Goal: Check status: Check status

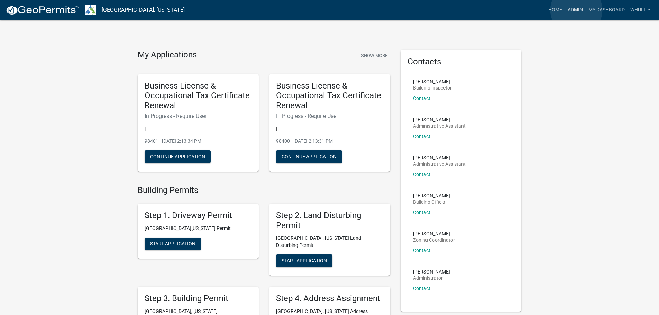
click at [576, 10] on link "Admin" at bounding box center [574, 9] width 21 height 13
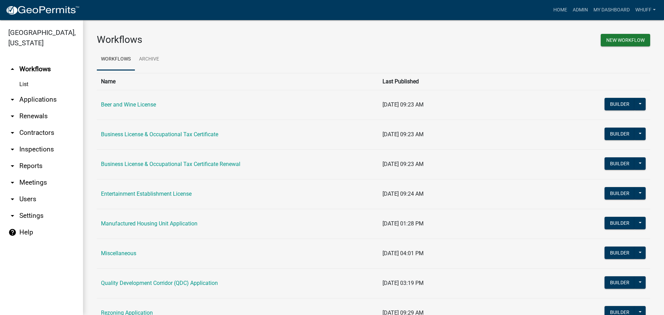
click at [37, 91] on link "arrow_drop_down Applications" at bounding box center [41, 99] width 83 height 17
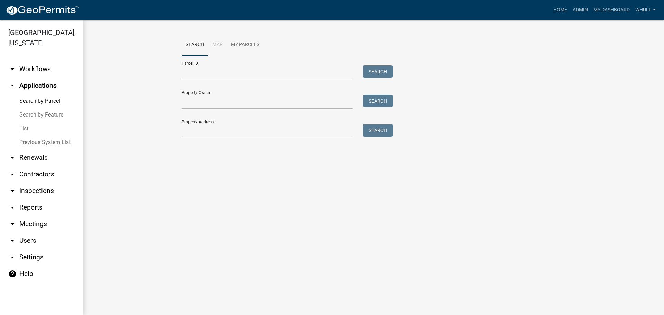
click at [34, 61] on link "arrow_drop_down Workflows" at bounding box center [41, 69] width 83 height 17
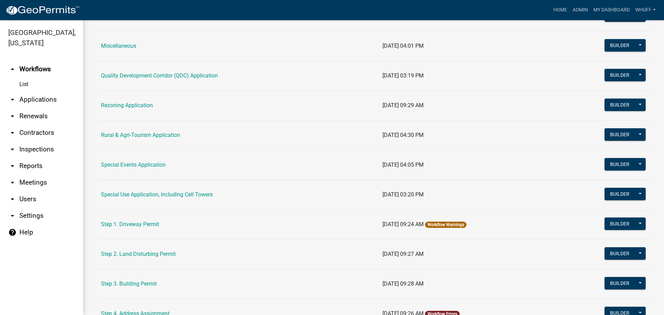
scroll to position [242, 0]
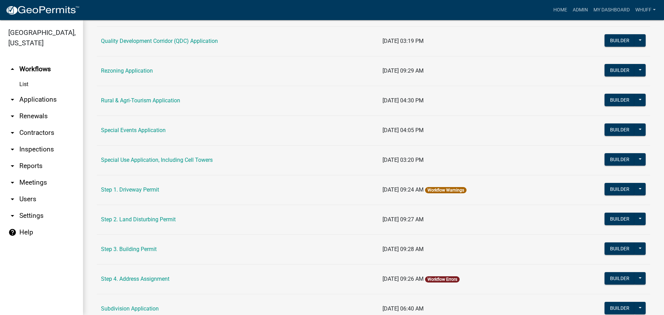
click at [146, 245] on td "Step 3. Building Permit" at bounding box center [237, 249] width 281 height 30
click at [144, 251] on link "Step 3. Building Permit" at bounding box center [129, 249] width 56 height 7
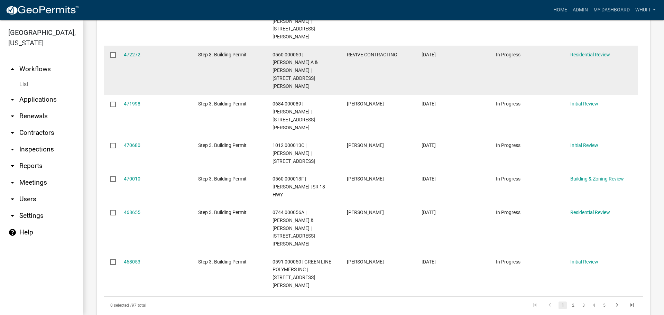
scroll to position [519, 0]
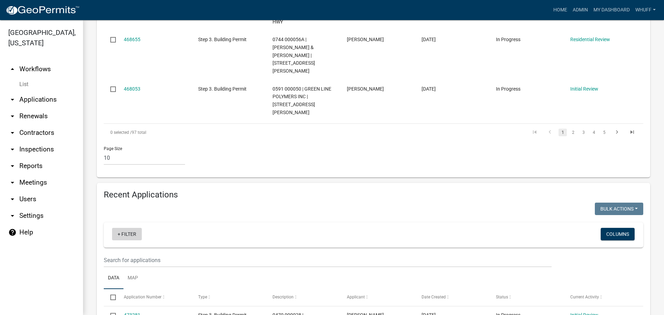
click at [132, 228] on link "+ Filter" at bounding box center [127, 234] width 30 height 12
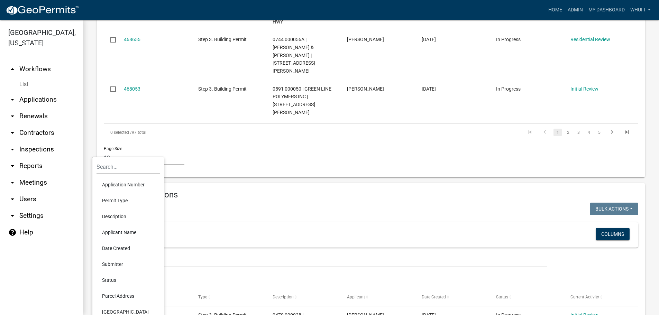
click at [130, 187] on li "Application Number" at bounding box center [127, 185] width 63 height 16
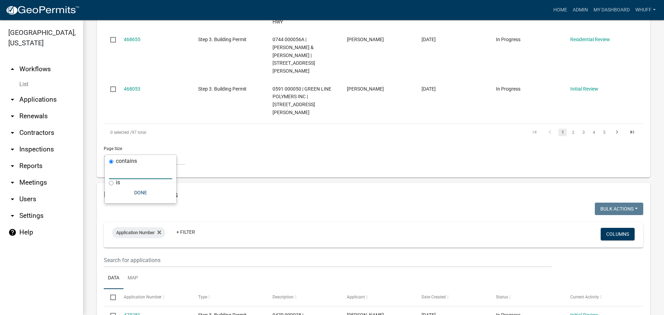
click at [162, 175] on input "text" at bounding box center [140, 172] width 63 height 14
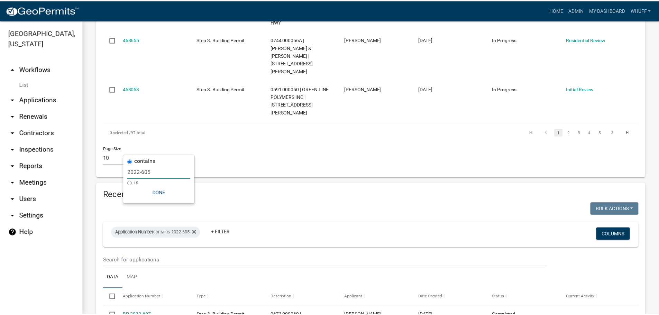
scroll to position [497, 0]
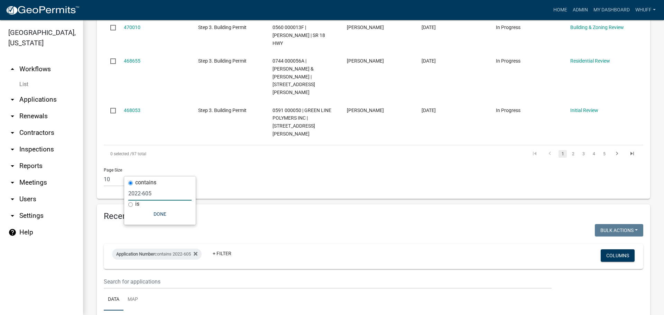
click at [159, 193] on input "2022-605" at bounding box center [159, 193] width 63 height 14
type input "2022-622"
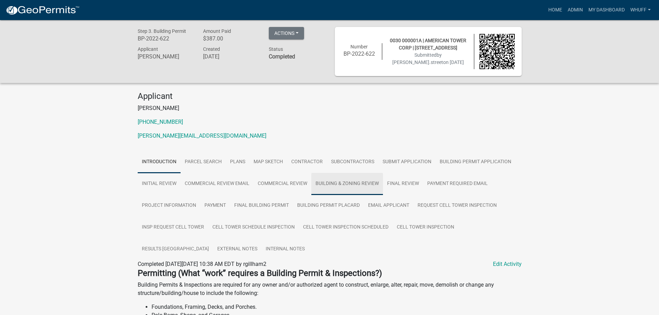
click at [345, 182] on link "Building & Zoning Review" at bounding box center [347, 184] width 72 height 22
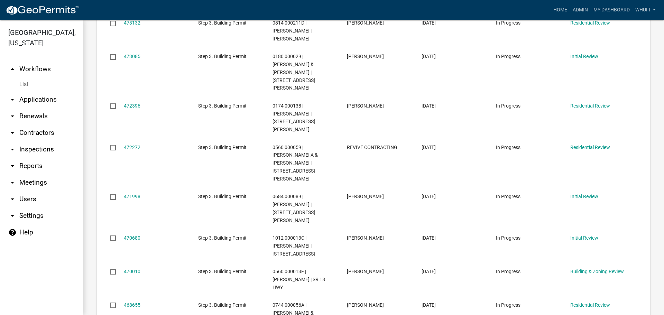
scroll to position [426, 0]
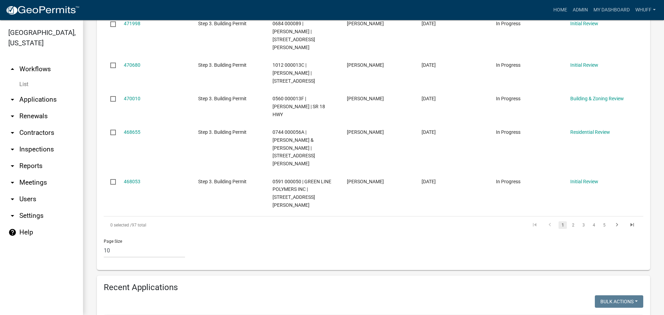
click at [165, 268] on input "2022-622" at bounding box center [159, 265] width 63 height 14
type input "2022-623"
click at [164, 288] on button "Done" at bounding box center [159, 285] width 63 height 12
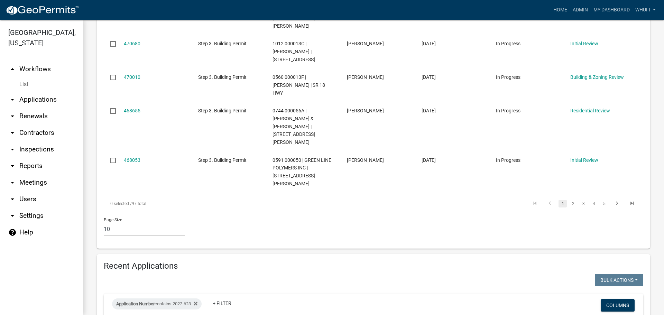
scroll to position [505, 0]
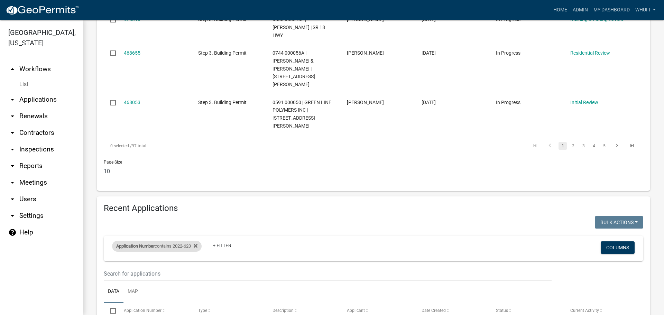
click at [175, 241] on div "Application Number contains 2022-623" at bounding box center [157, 246] width 90 height 11
click at [164, 187] on input "2022-623" at bounding box center [159, 185] width 63 height 14
type input "2022-624"
drag, startPoint x: 147, startPoint y: 247, endPoint x: 137, endPoint y: 242, distance: 11.0
click at [288, 203] on h4 "Recent Applications" at bounding box center [373, 208] width 539 height 10
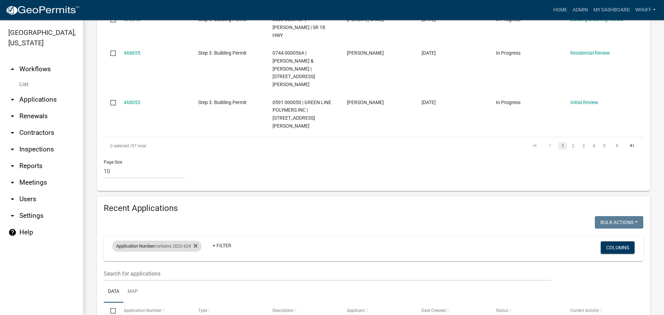
click at [181, 241] on div "Application Number contains 2022-624" at bounding box center [157, 246] width 90 height 11
click at [154, 188] on input "2022-624" at bounding box center [159, 185] width 63 height 14
type input "2022-668"
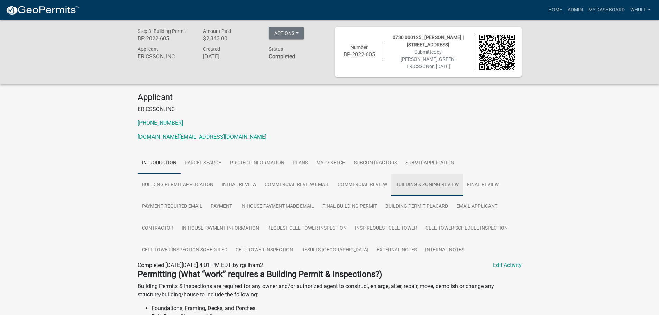
click at [427, 189] on link "Building & Zoning Review" at bounding box center [427, 185] width 72 height 22
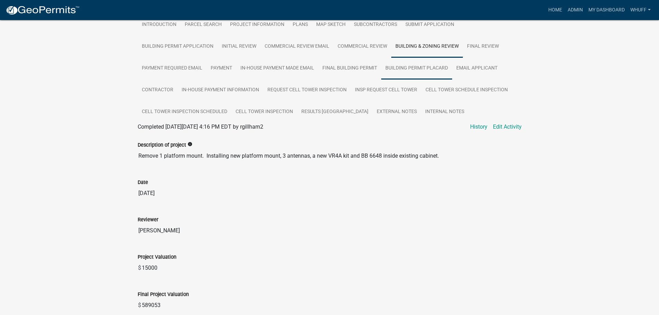
scroll to position [173, 0]
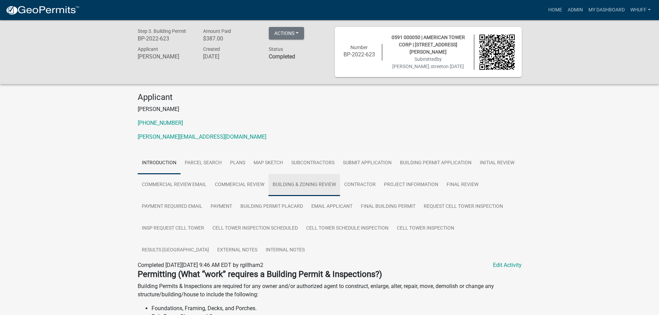
click at [303, 185] on link "Building & Zoning Review" at bounding box center [304, 185] width 72 height 22
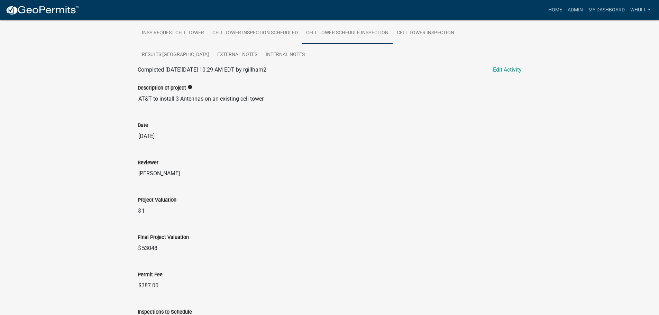
scroll to position [207, 0]
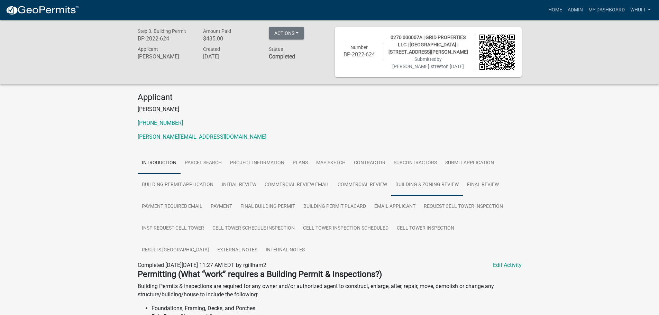
click at [433, 184] on link "Building & Zoning Review" at bounding box center [427, 185] width 72 height 22
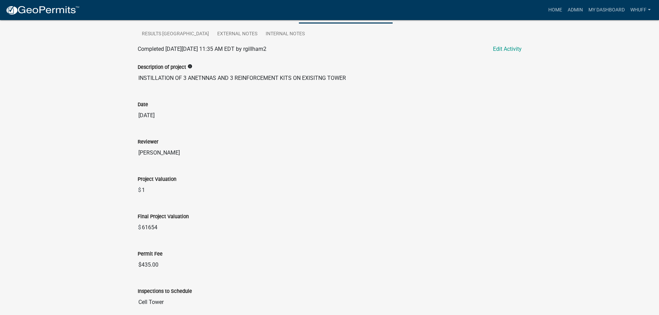
scroll to position [242, 0]
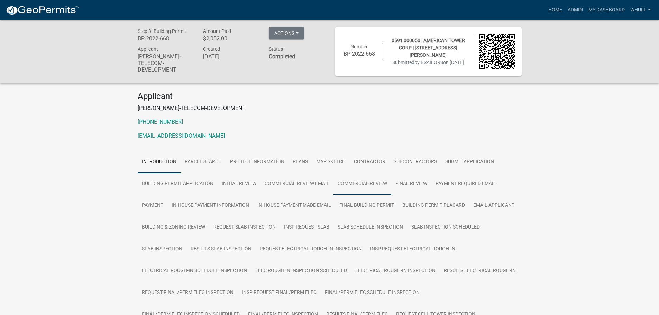
click at [361, 183] on link "Commercial Review" at bounding box center [362, 184] width 58 height 22
click at [474, 187] on link "Payment Required Email" at bounding box center [465, 184] width 69 height 22
click at [357, 182] on link "Commercial Review" at bounding box center [362, 184] width 58 height 22
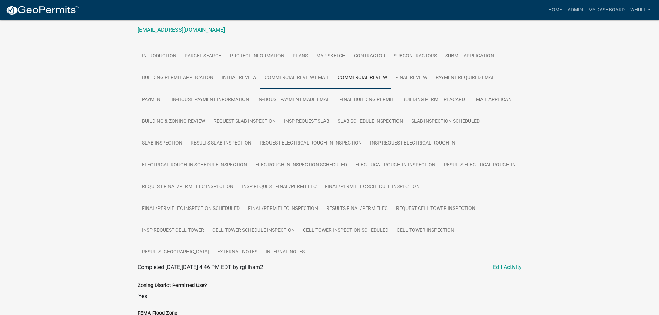
scroll to position [104, 0]
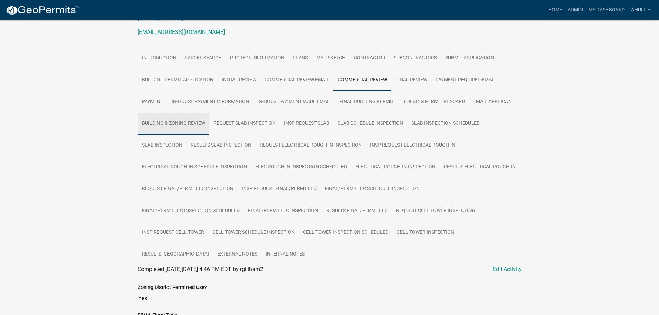
click at [189, 127] on link "Building & Zoning Review" at bounding box center [174, 124] width 72 height 22
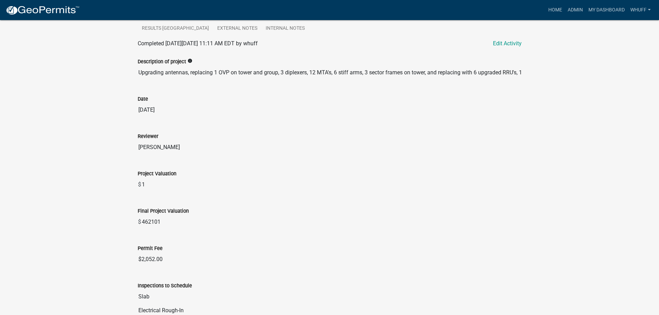
scroll to position [346, 0]
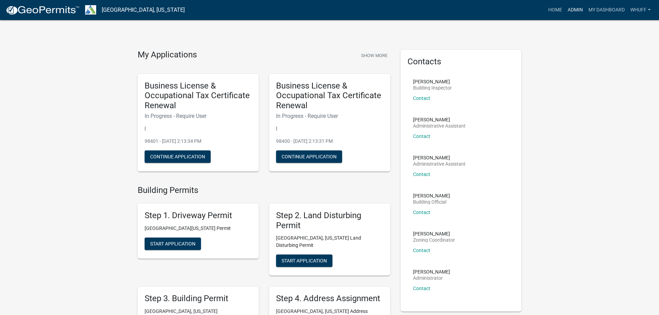
click at [576, 8] on link "Admin" at bounding box center [574, 9] width 21 height 13
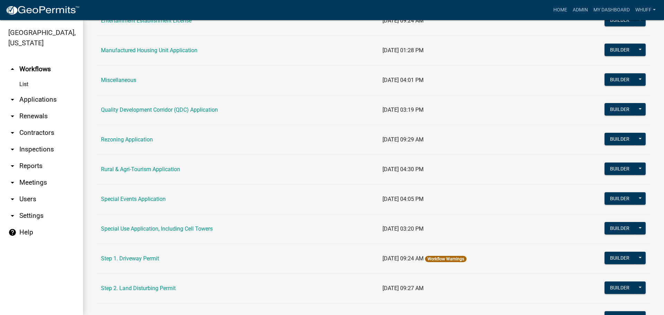
scroll to position [242, 0]
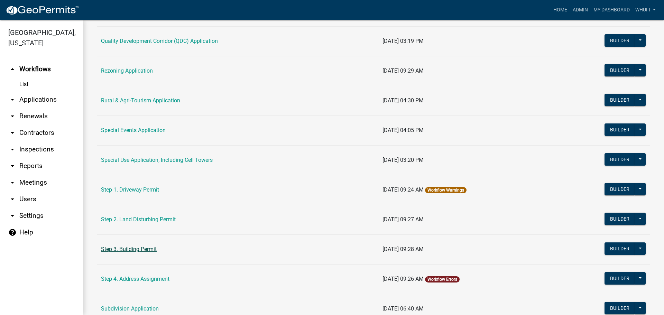
click at [119, 250] on link "Step 3. Building Permit" at bounding box center [129, 249] width 56 height 7
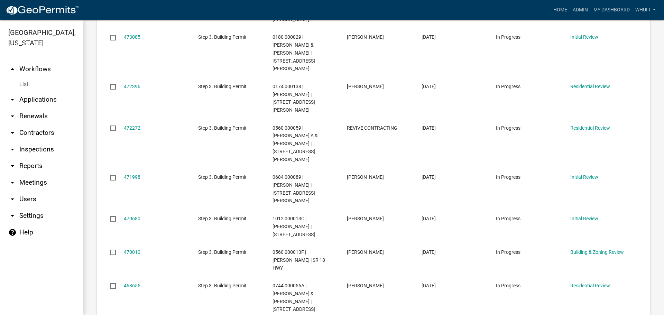
scroll to position [415, 0]
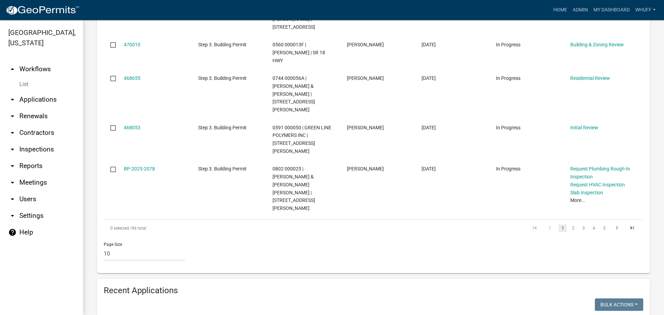
click at [140, 277] on input "2022-668" at bounding box center [159, 276] width 63 height 14
type input "2023-705"
click at [319, 298] on div at bounding box center [236, 305] width 275 height 14
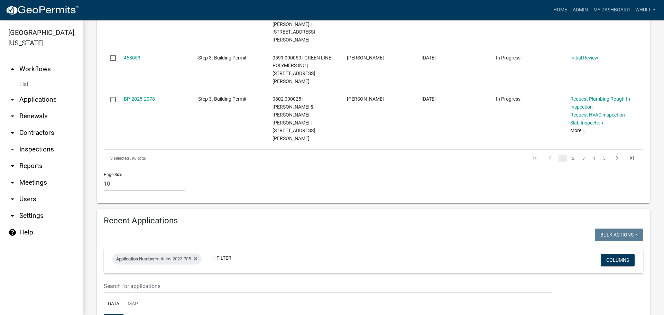
scroll to position [489, 0]
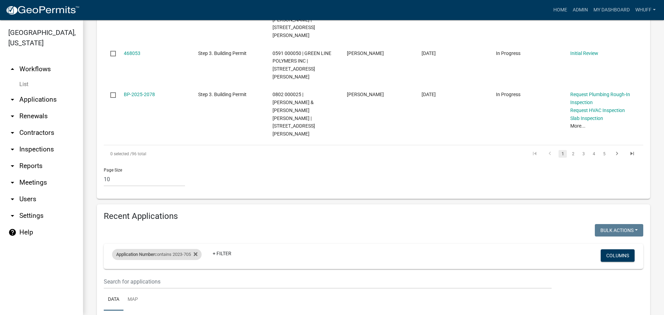
click at [166, 249] on div "Application Number contains 2023-705" at bounding box center [157, 254] width 90 height 11
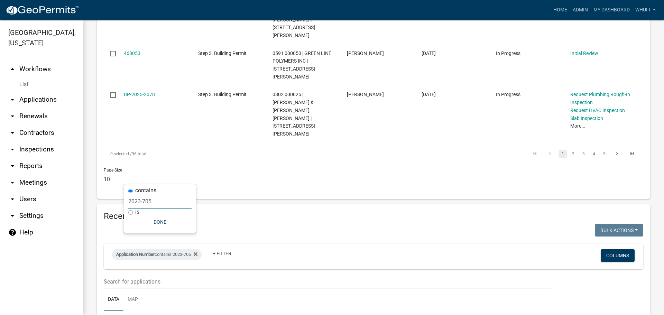
click at [167, 199] on input "2023-705" at bounding box center [159, 201] width 63 height 14
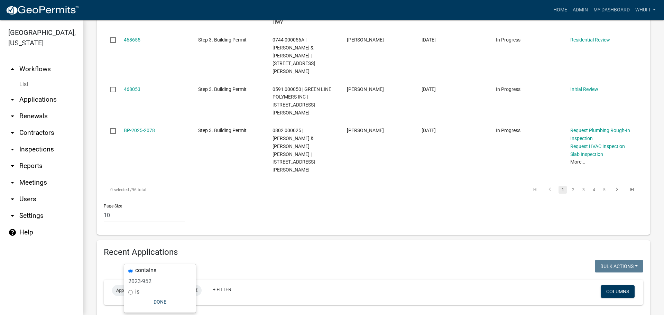
scroll to position [455, 0]
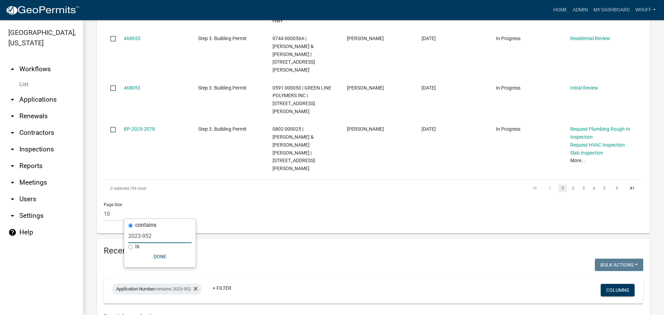
click at [159, 236] on input "2023-952" at bounding box center [159, 236] width 63 height 14
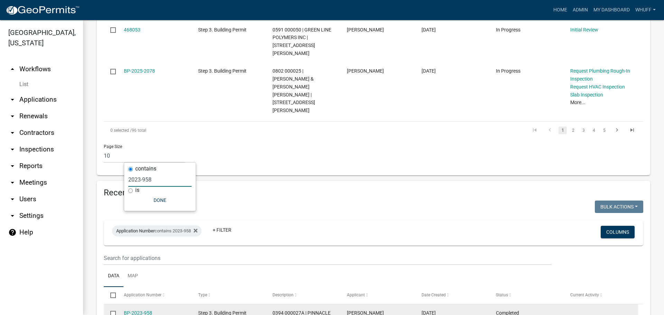
scroll to position [513, 0]
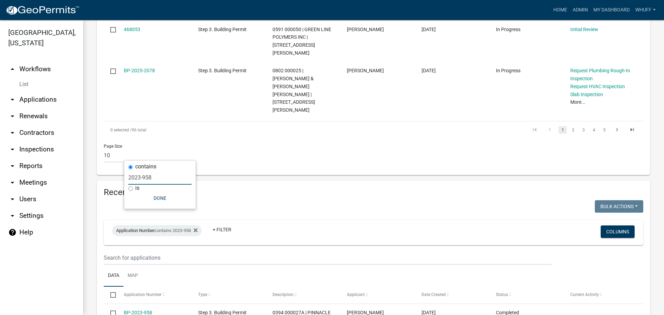
click at [160, 178] on input "2023-958" at bounding box center [159, 177] width 63 height 14
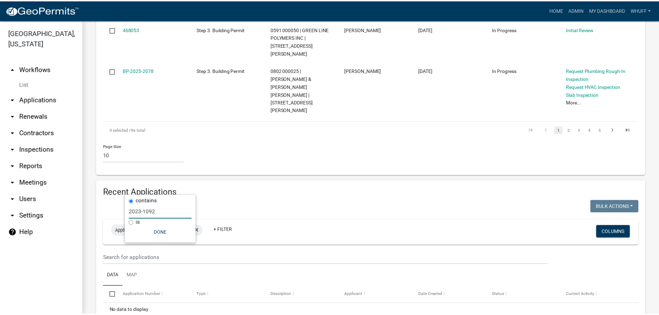
scroll to position [479, 0]
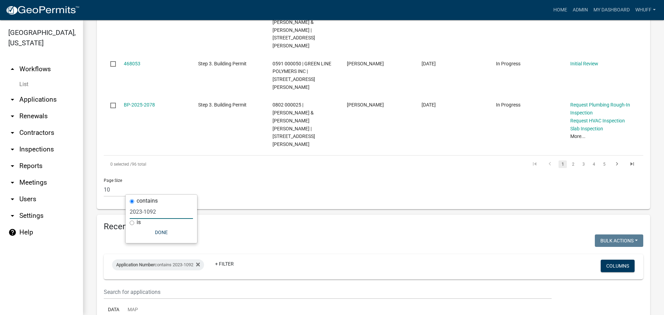
type input "2023-1092"
click at [280, 234] on div at bounding box center [236, 241] width 275 height 14
click at [232, 258] on link "+ Filter" at bounding box center [224, 264] width 30 height 12
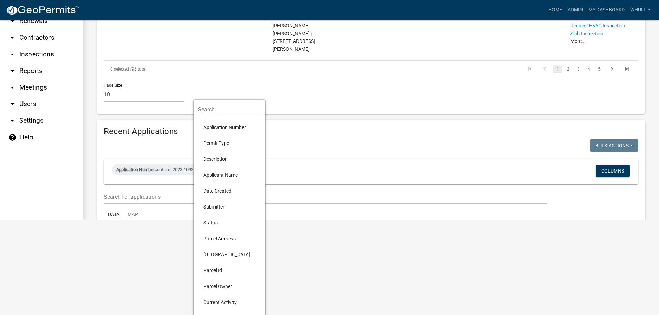
scroll to position [96, 0]
click at [212, 222] on li "Status" at bounding box center [229, 222] width 63 height 16
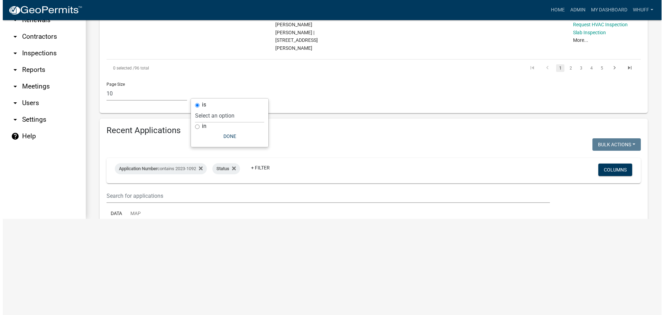
scroll to position [0, 0]
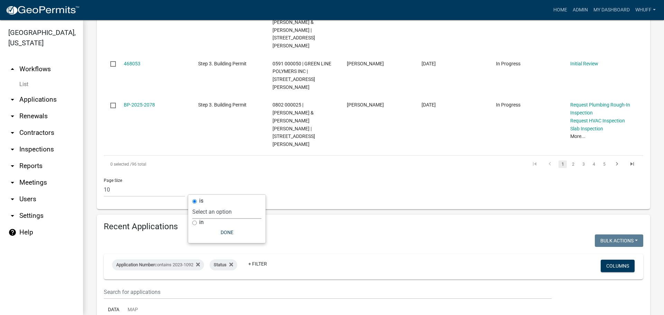
click at [214, 213] on select "Select an option Not Started In Progress Completed Expired Locked Withdrawn Voi…" at bounding box center [226, 212] width 69 height 14
select select "3"
click at [202, 205] on select "Select an option Not Started In Progress Completed Expired Locked Withdrawn Voi…" at bounding box center [226, 212] width 69 height 14
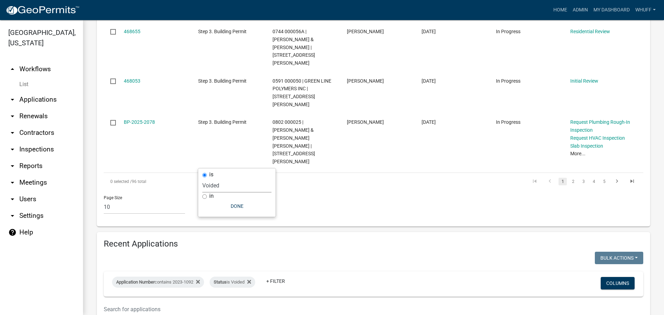
scroll to position [505, 0]
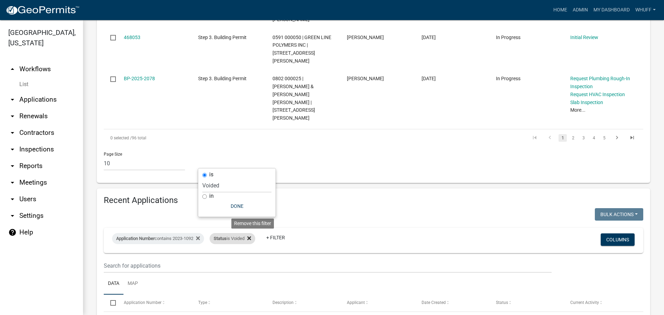
click at [251, 236] on icon at bounding box center [249, 238] width 4 height 4
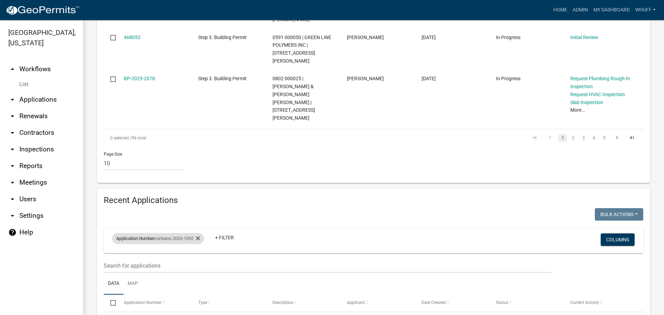
scroll to position [479, 0]
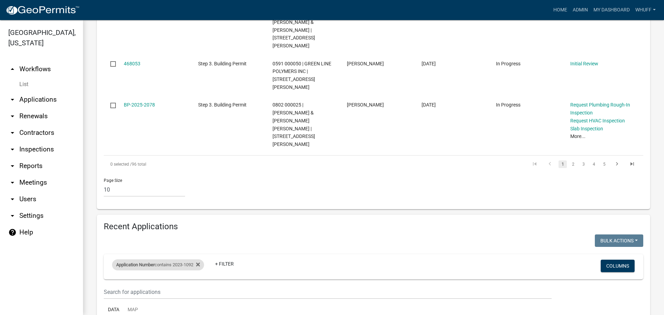
click at [176, 259] on div "Application Number contains 2023-1092" at bounding box center [158, 264] width 92 height 11
click at [172, 212] on input "2023-1092" at bounding box center [161, 212] width 63 height 14
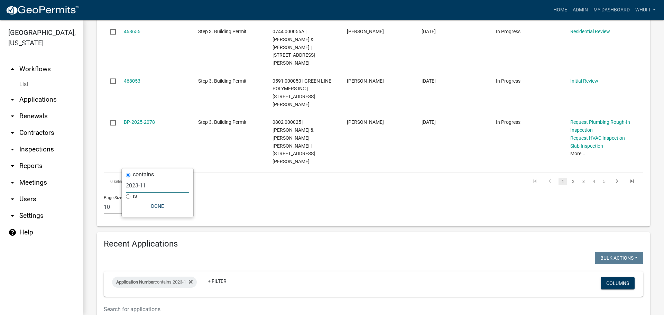
scroll to position [505, 0]
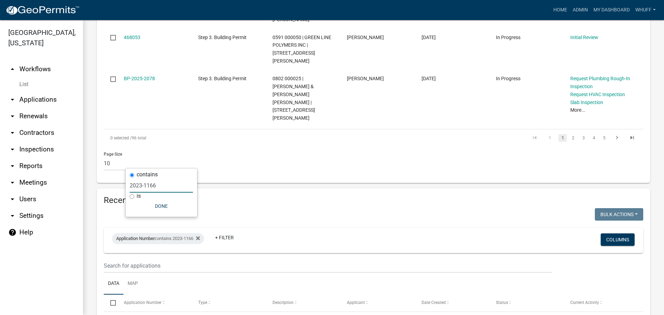
click at [165, 186] on input "2023-1166" at bounding box center [161, 185] width 63 height 14
click at [157, 183] on input "2023-1169" at bounding box center [161, 185] width 63 height 14
click at [165, 184] on input "2023-1204" at bounding box center [161, 185] width 63 height 14
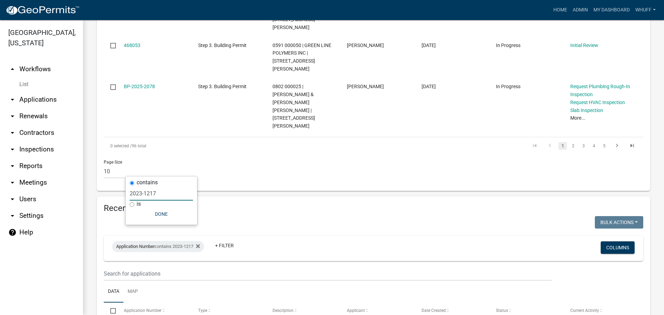
type input "2023-1217"
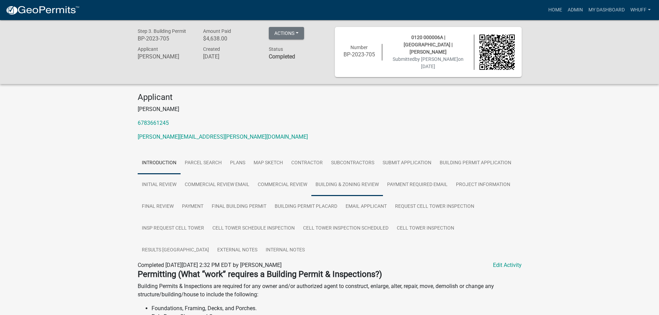
click at [352, 186] on link "Building & Zoning Review" at bounding box center [347, 185] width 72 height 22
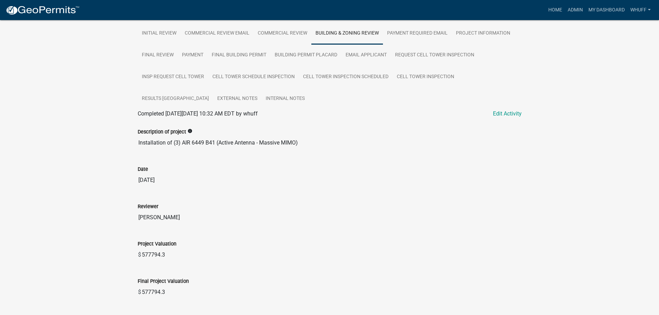
scroll to position [138, 0]
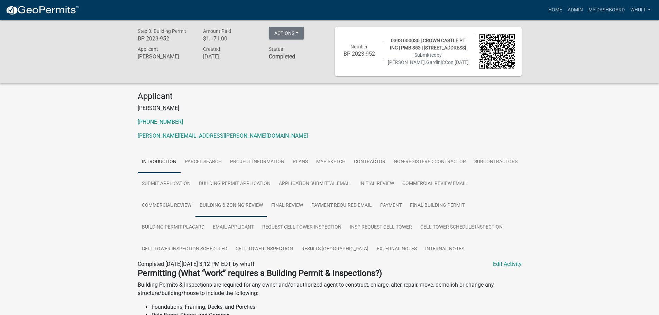
click at [236, 206] on link "Building & Zoning Review" at bounding box center [231, 206] width 72 height 22
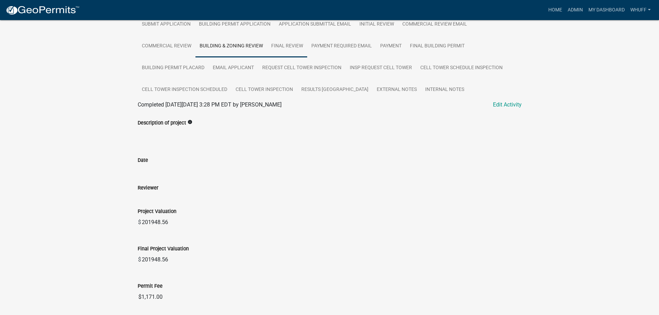
scroll to position [171, 0]
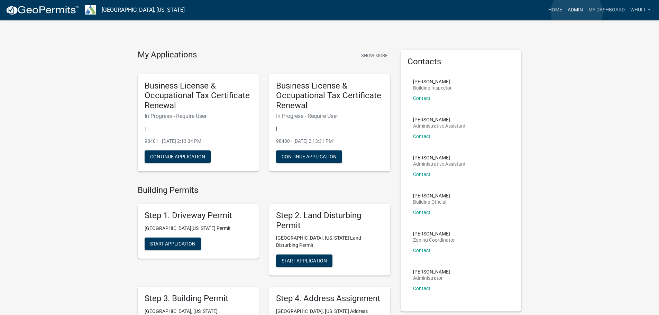
click at [576, 13] on link "Admin" at bounding box center [574, 9] width 21 height 13
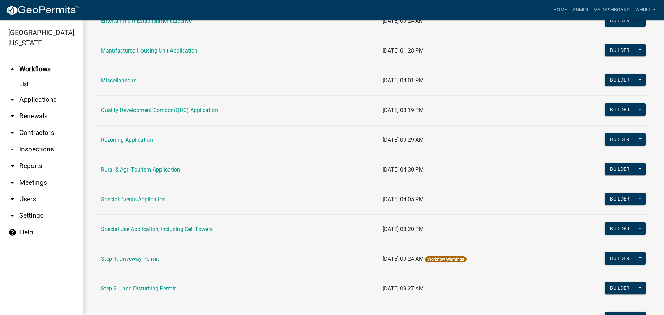
scroll to position [329, 0]
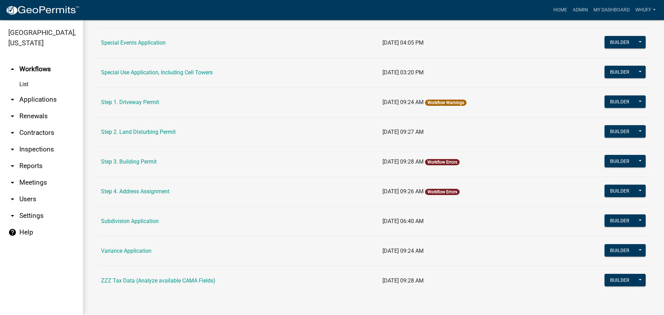
click at [46, 91] on link "arrow_drop_down Applications" at bounding box center [41, 99] width 83 height 17
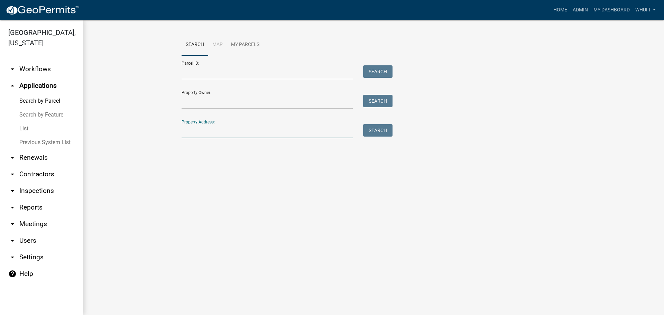
click at [207, 135] on input "Property Address:" at bounding box center [266, 131] width 171 height 14
type input "1545 Bass Cross"
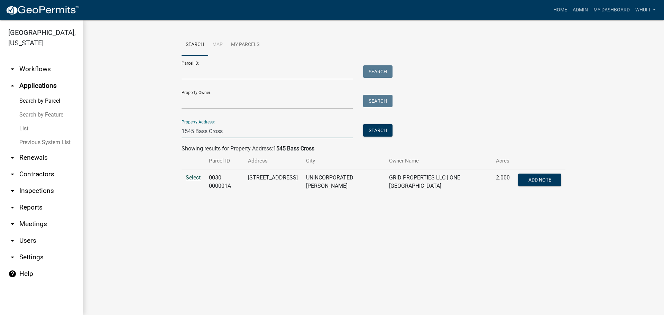
click at [195, 177] on span "Select" at bounding box center [193, 177] width 15 height 7
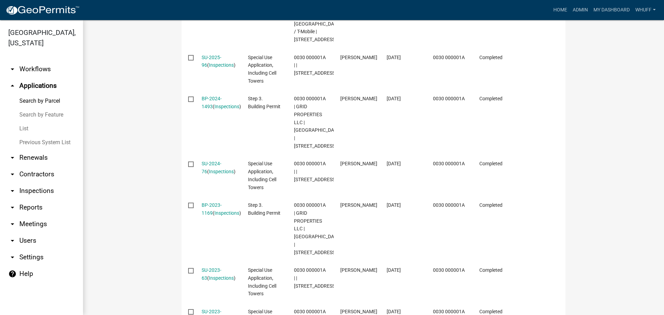
scroll to position [280, 0]
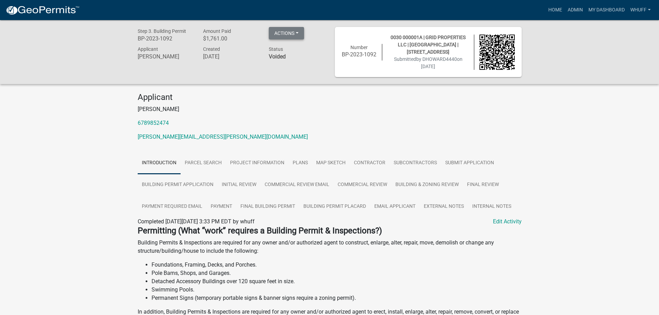
click at [290, 33] on button "Actions" at bounding box center [286, 33] width 35 height 12
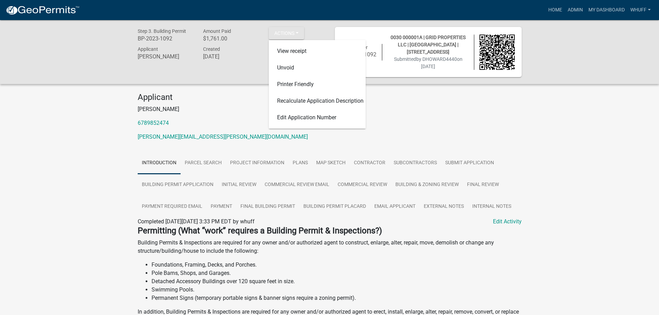
click at [461, 116] on div "Applicant DONNA HOWARD 6789852474 DONNA.HOWARD@PROVIDENCECONSULTING.NET" at bounding box center [329, 119] width 394 height 54
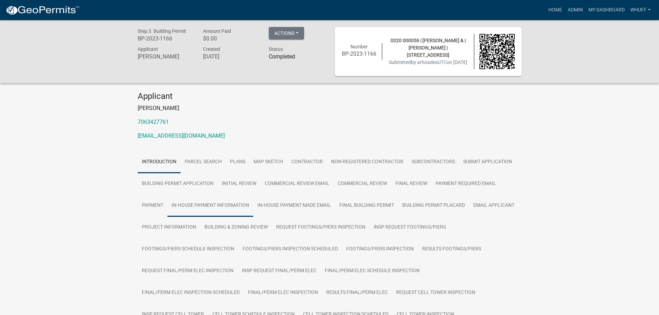
click at [204, 206] on link "In-House Payment Information" at bounding box center [210, 206] width 86 height 22
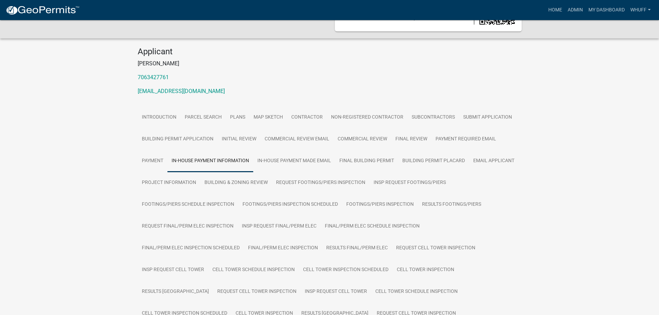
scroll to position [13, 0]
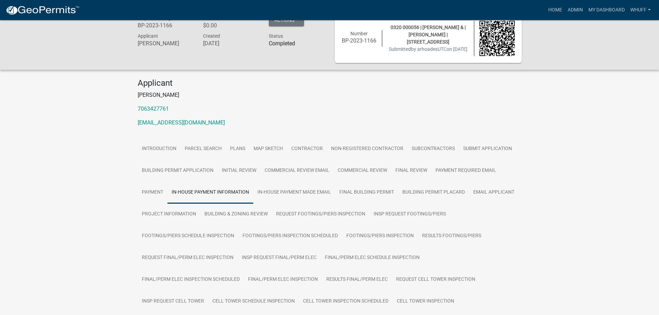
click at [134, 197] on div "Introduction Parcel search Plans Map Sketch Contractor Non-Registered Contracto…" at bounding box center [329, 295] width 394 height 315
click at [145, 197] on link "Payment" at bounding box center [153, 192] width 30 height 22
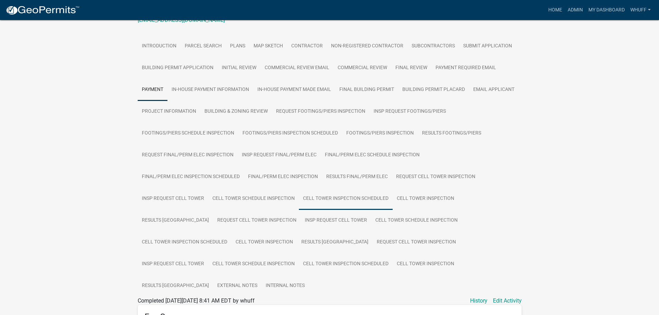
scroll to position [111, 0]
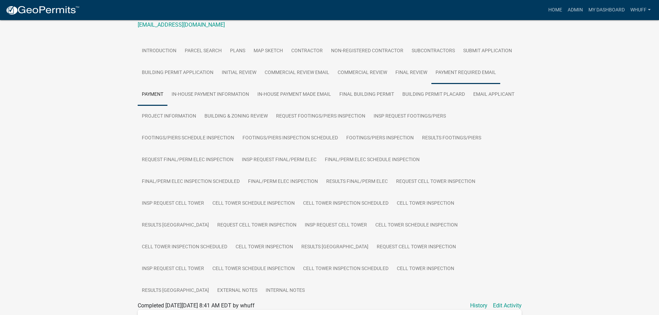
click at [462, 72] on link "Payment Required Email" at bounding box center [465, 73] width 69 height 22
click at [355, 74] on link "Commercial Review" at bounding box center [362, 73] width 58 height 22
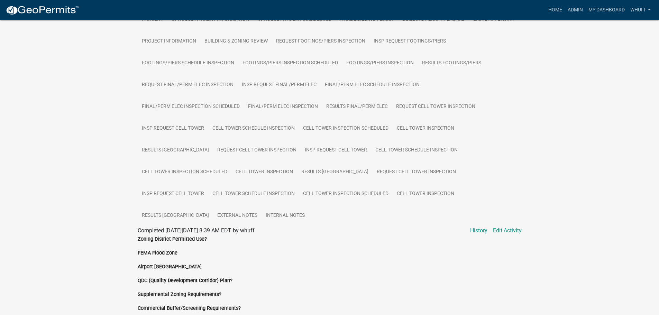
scroll to position [215, 0]
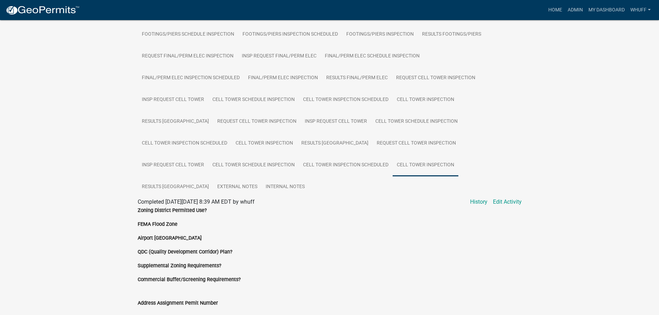
click at [392, 168] on link "Cell Tower Inspection" at bounding box center [425, 165] width 66 height 22
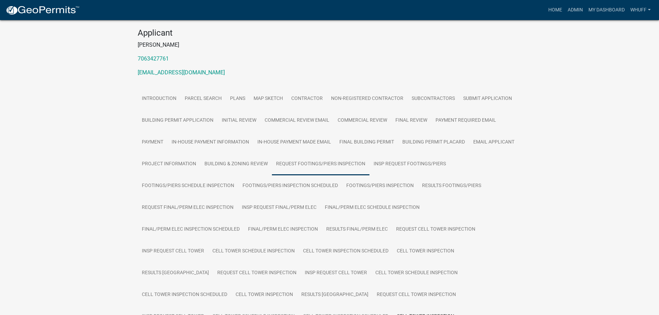
scroll to position [0, 0]
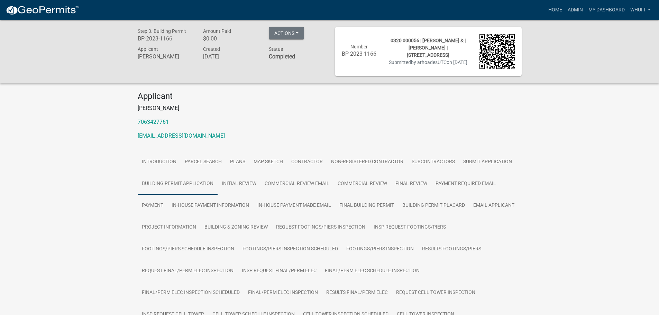
click at [175, 187] on link "Building Permit Application" at bounding box center [178, 184] width 80 height 22
click at [227, 187] on link "Initial Review" at bounding box center [238, 184] width 43 height 22
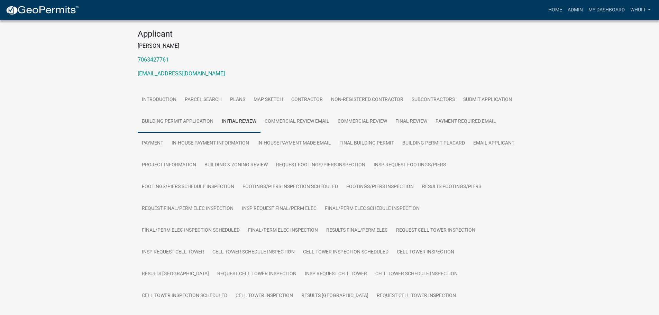
scroll to position [56, 0]
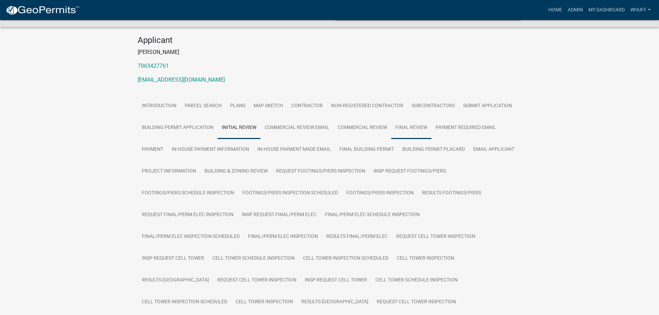
click at [424, 129] on link "Final Review" at bounding box center [411, 128] width 40 height 22
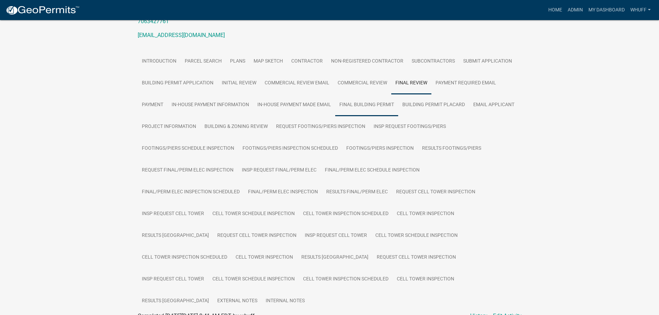
scroll to position [85, 0]
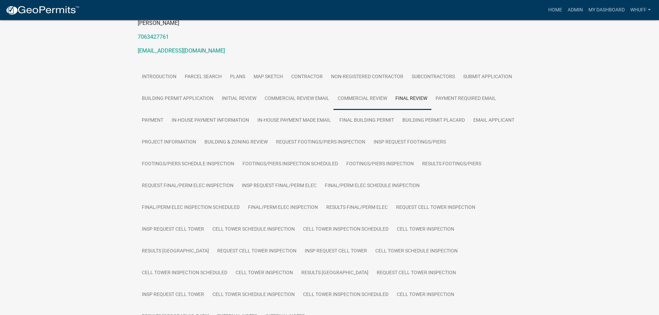
click at [377, 100] on link "Commercial Review" at bounding box center [362, 99] width 58 height 22
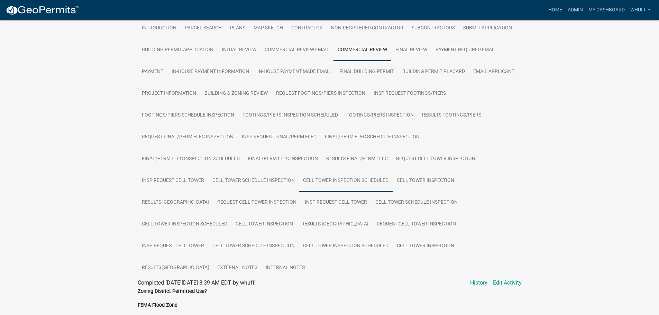
scroll to position [34, 0]
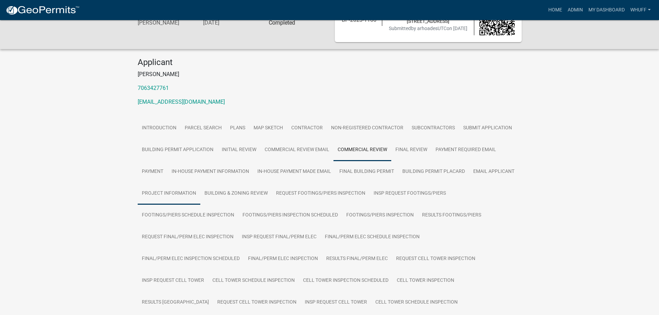
click at [168, 192] on link "Project Information" at bounding box center [169, 194] width 63 height 22
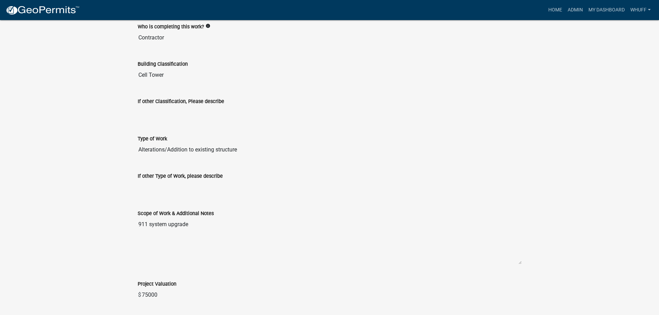
scroll to position [835, 0]
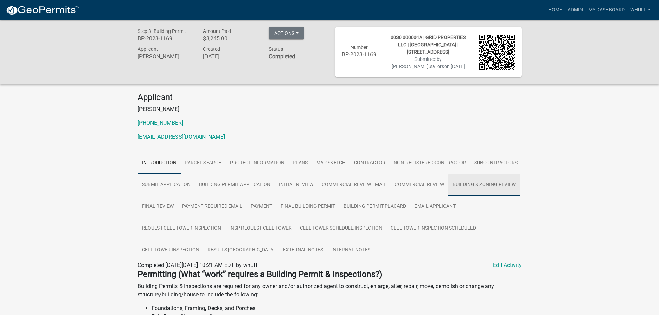
click at [501, 189] on link "Building & Zoning Review" at bounding box center [484, 185] width 72 height 22
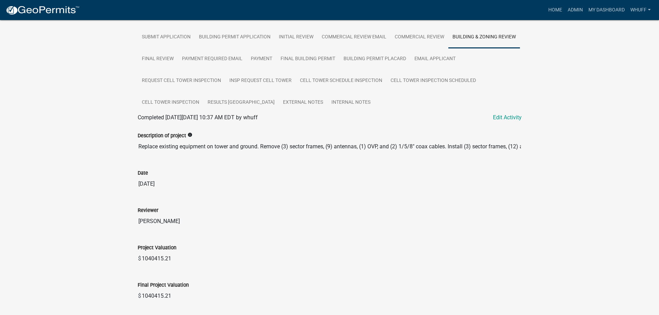
scroll to position [242, 0]
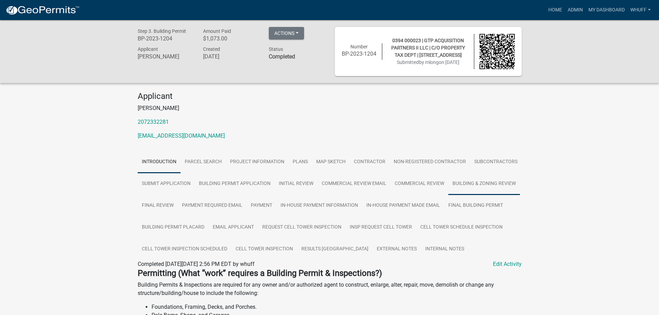
drag, startPoint x: 485, startPoint y: 185, endPoint x: 462, endPoint y: 190, distance: 24.1
click at [485, 185] on link "Building & Zoning Review" at bounding box center [484, 184] width 72 height 22
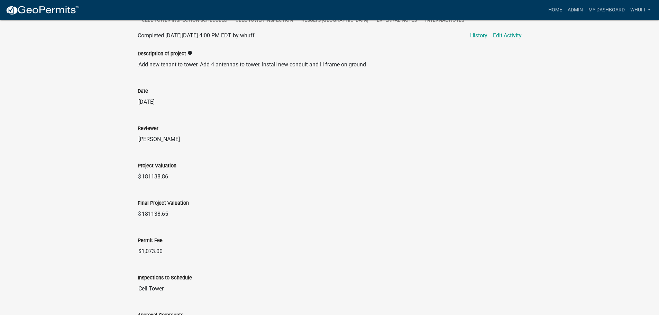
scroll to position [194, 0]
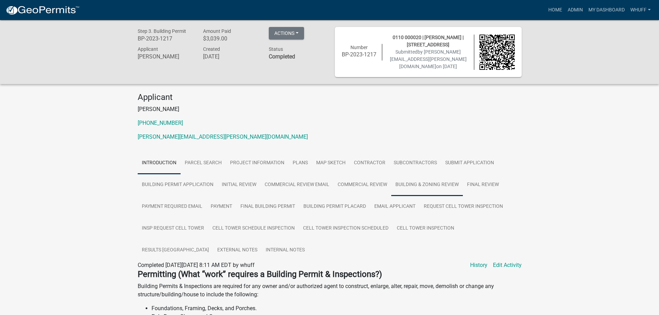
click at [450, 189] on link "Building & Zoning Review" at bounding box center [427, 185] width 72 height 22
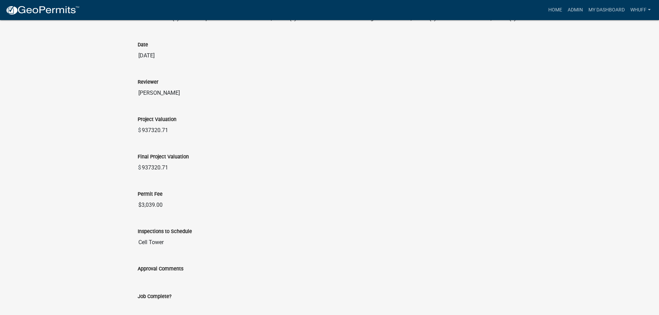
scroll to position [277, 0]
